Goal: Information Seeking & Learning: Compare options

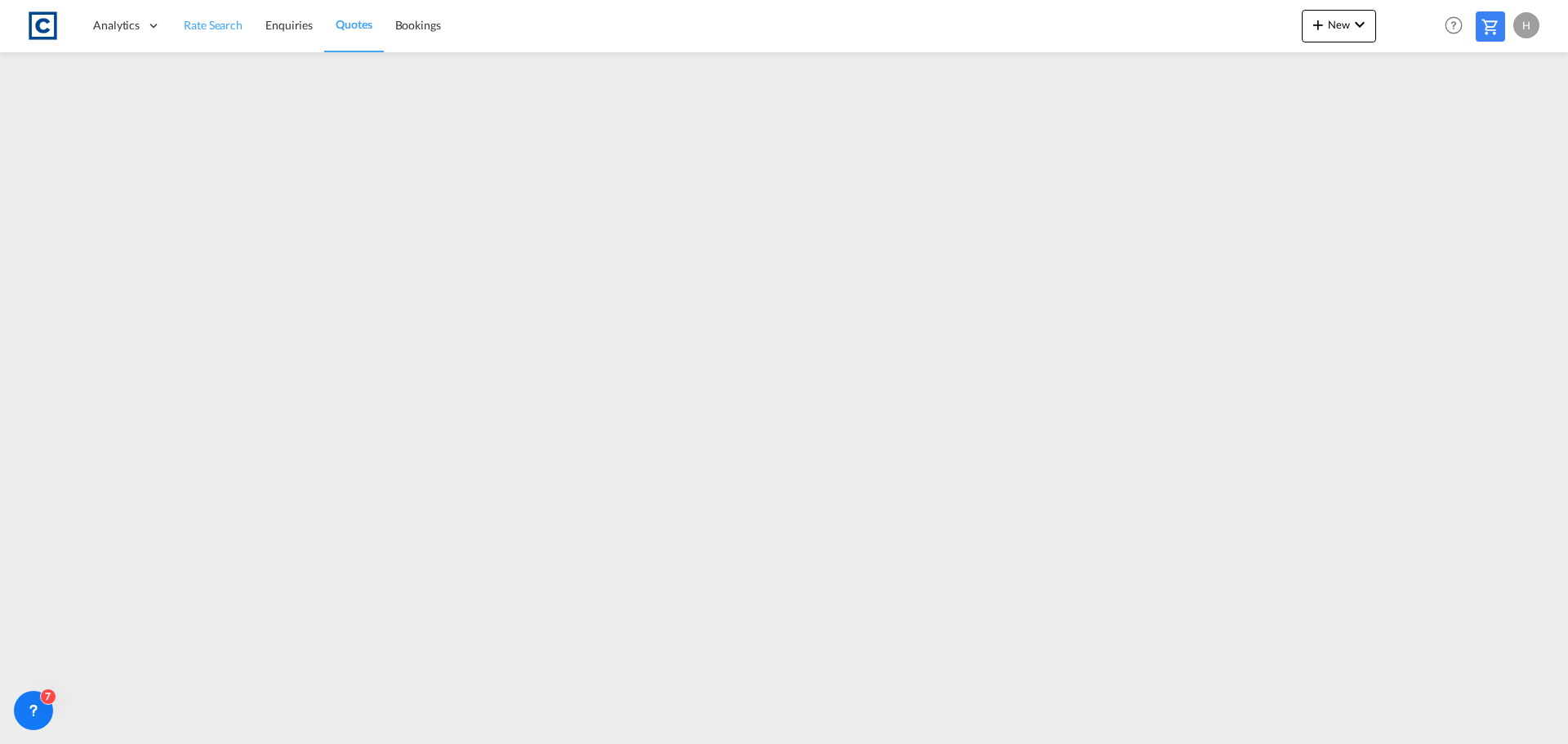
click at [239, 21] on span "Rate Search" at bounding box center [213, 25] width 59 height 14
click at [207, 25] on span "Rate Search" at bounding box center [213, 24] width 60 height 14
click at [208, 38] on link "Rate Search" at bounding box center [213, 25] width 83 height 53
